Goal: Information Seeking & Learning: Check status

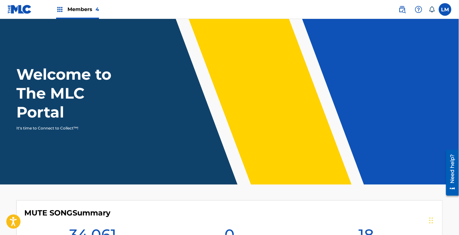
click at [64, 6] on div "Members 4" at bounding box center [77, 9] width 43 height 19
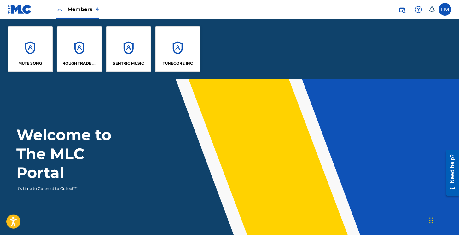
click at [36, 47] on div "MUTE SONG" at bounding box center [30, 48] width 45 height 45
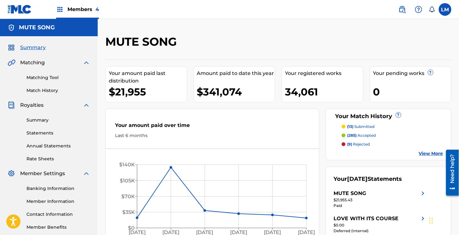
click at [41, 121] on link "Summary" at bounding box center [58, 120] width 64 height 7
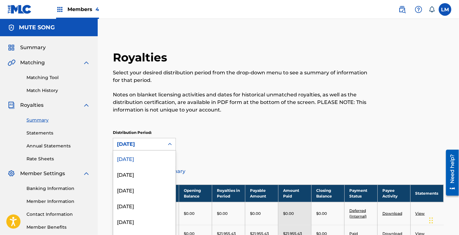
click at [148, 148] on div "53 results available. Use Up and Down to choose options, press Enter to select …" at bounding box center [144, 144] width 63 height 13
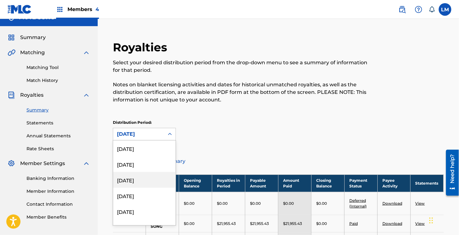
scroll to position [158, 0]
click at [147, 181] on div "August 2024" at bounding box center [144, 180] width 62 height 16
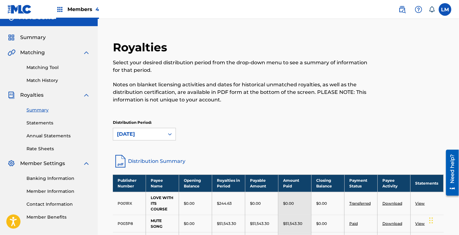
click at [149, 159] on link "Distribution Summary" at bounding box center [278, 161] width 331 height 15
click at [60, 10] on img at bounding box center [60, 10] width 8 height 8
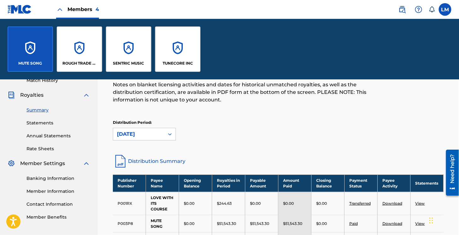
click at [79, 52] on div "ROUGH TRADE PUBLISHING" at bounding box center [79, 48] width 45 height 45
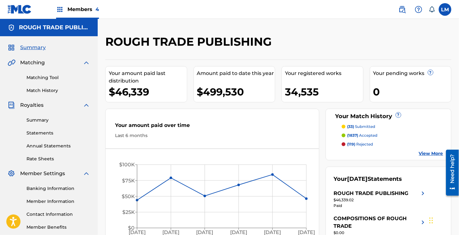
click at [41, 119] on link "Summary" at bounding box center [58, 120] width 64 height 7
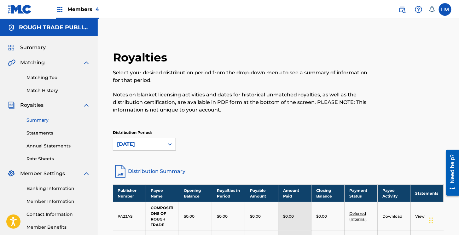
click at [154, 139] on div "August 2025" at bounding box center [138, 144] width 51 height 12
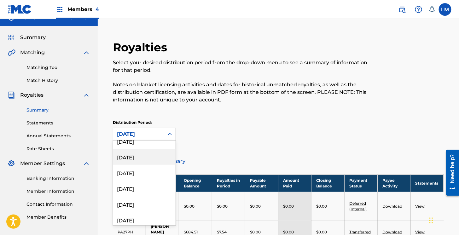
scroll to position [126, 0]
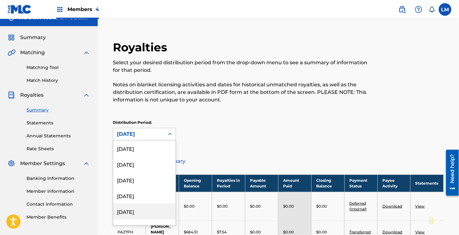
click at [140, 208] on div "August 2024" at bounding box center [144, 212] width 62 height 16
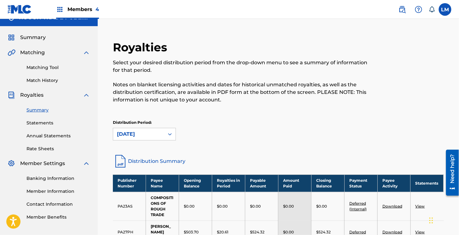
click at [140, 160] on link "Distribution Summary" at bounding box center [278, 161] width 331 height 15
click at [61, 8] on img at bounding box center [60, 10] width 8 height 8
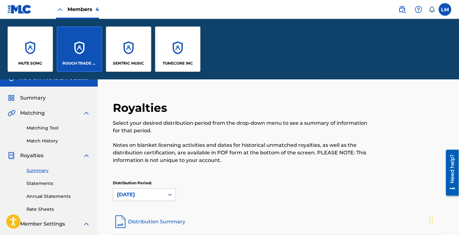
scroll to position [71, 0]
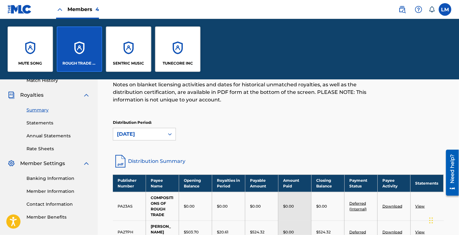
click at [112, 44] on div "SENTRIC MUSIC" at bounding box center [128, 48] width 45 height 45
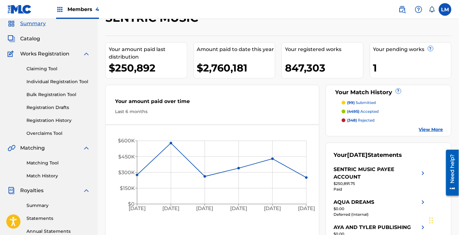
scroll to position [32, 0]
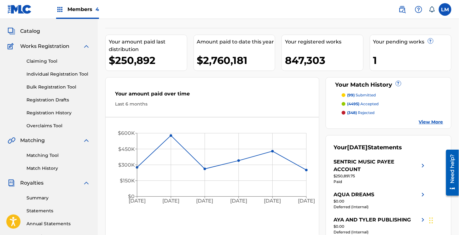
click at [45, 200] on link "Summary" at bounding box center [58, 198] width 64 height 7
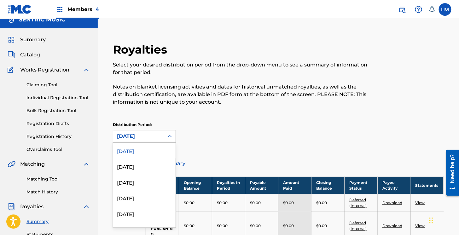
click at [163, 143] on div "53 results available. Use Up and Down to choose options, press Enter to select …" at bounding box center [144, 136] width 63 height 13
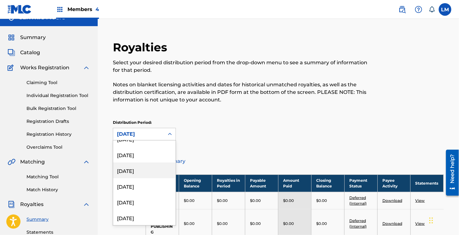
scroll to position [126, 0]
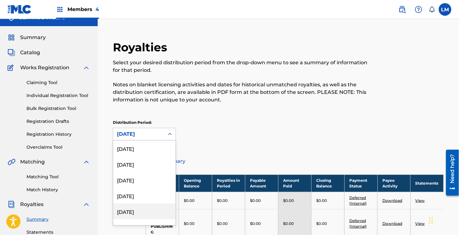
click at [138, 210] on div "August 2024" at bounding box center [144, 212] width 62 height 16
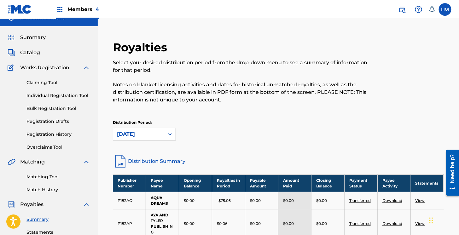
click at [151, 160] on link "Distribution Summary" at bounding box center [278, 161] width 331 height 15
click at [59, 11] on img at bounding box center [60, 10] width 8 height 8
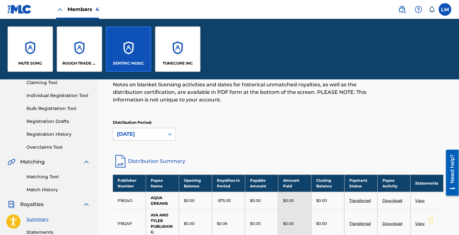
click at [162, 47] on div "TUNECORE INC" at bounding box center [177, 48] width 45 height 45
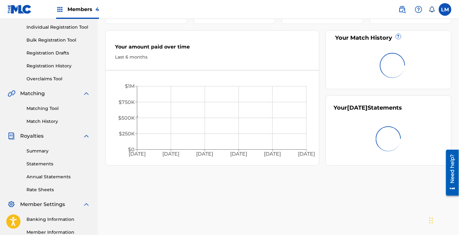
scroll to position [95, 0]
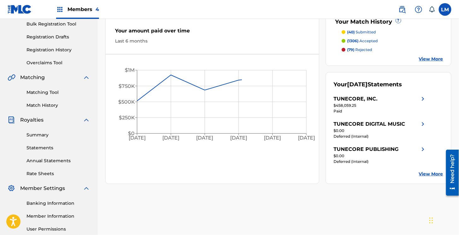
click at [37, 134] on link "Summary" at bounding box center [58, 135] width 64 height 7
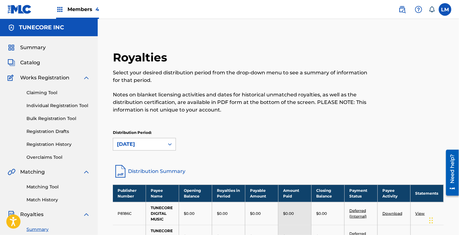
click at [151, 141] on div "August 2025" at bounding box center [138, 144] width 51 height 12
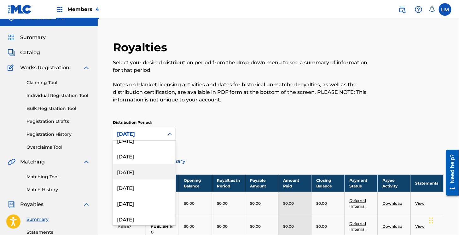
scroll to position [126, 0]
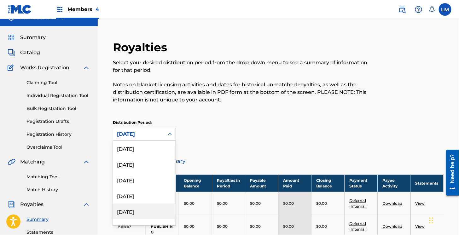
click at [133, 210] on div "August 2024" at bounding box center [144, 212] width 62 height 16
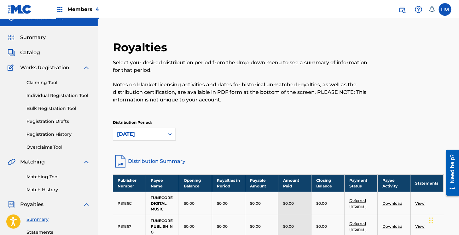
click at [154, 162] on link "Distribution Summary" at bounding box center [278, 161] width 331 height 15
